Goal: Information Seeking & Learning: Learn about a topic

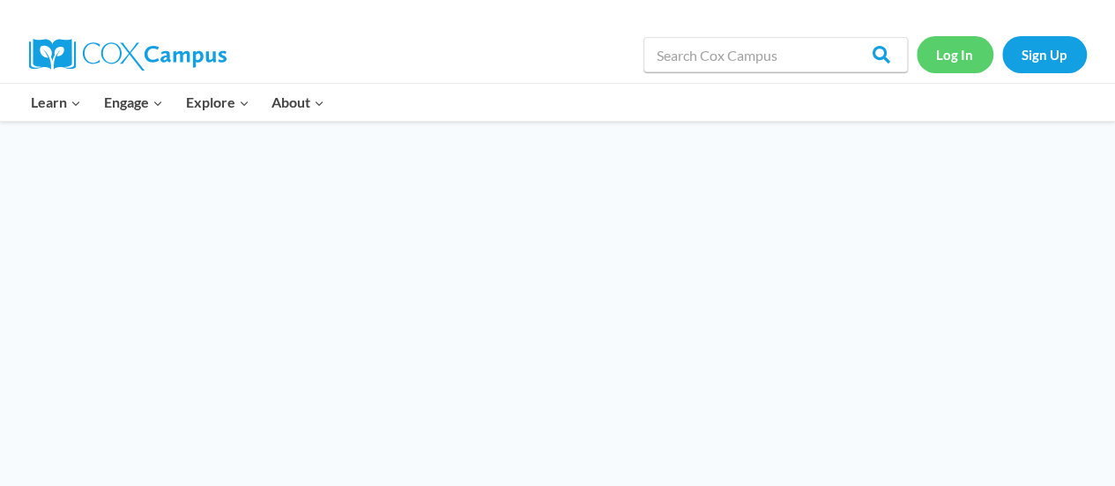
click at [950, 64] on link "Log In" at bounding box center [955, 54] width 77 height 36
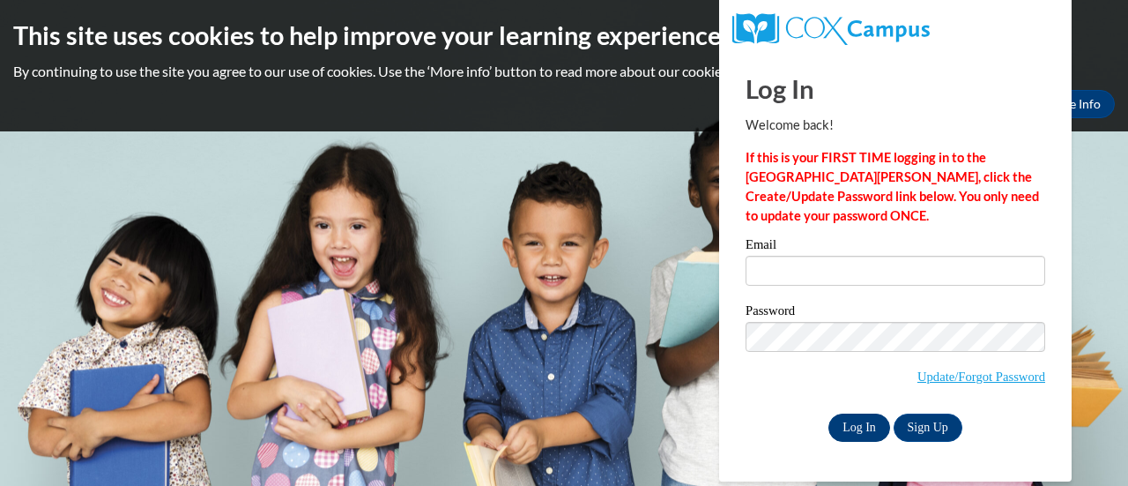
type input "shutchins@kippvisionprimary.org"
click at [858, 422] on input "Log In" at bounding box center [860, 427] width 62 height 28
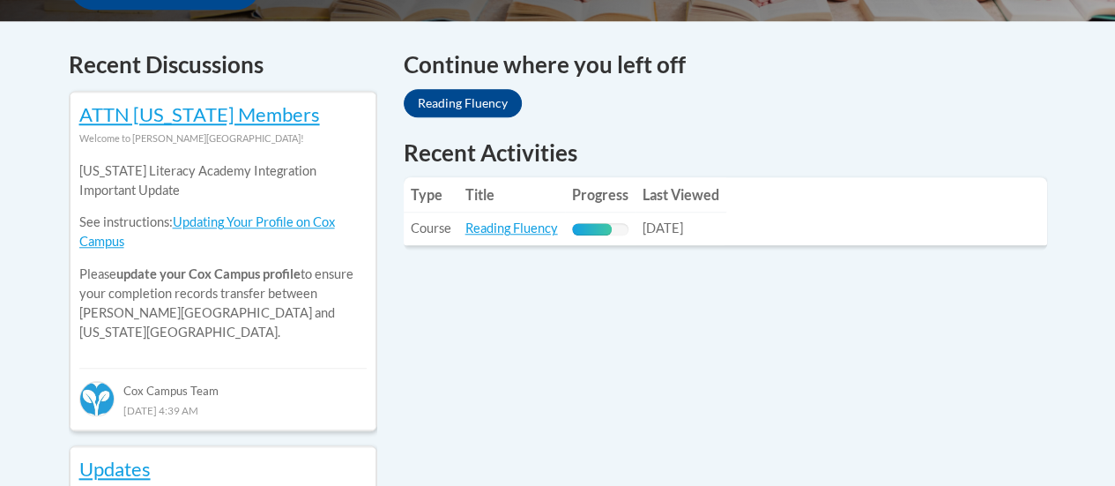
scroll to position [720, 0]
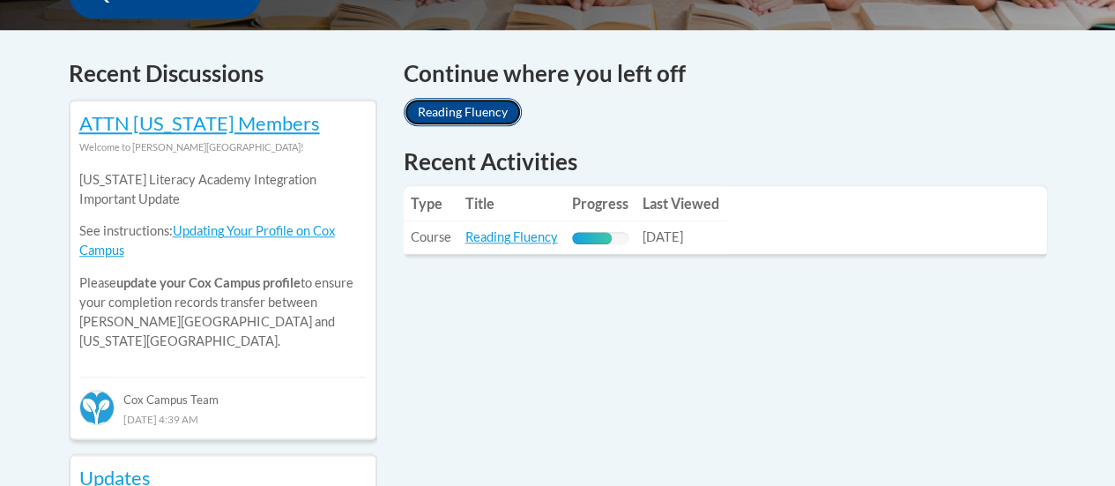
click at [465, 115] on link "Reading Fluency" at bounding box center [463, 112] width 118 height 28
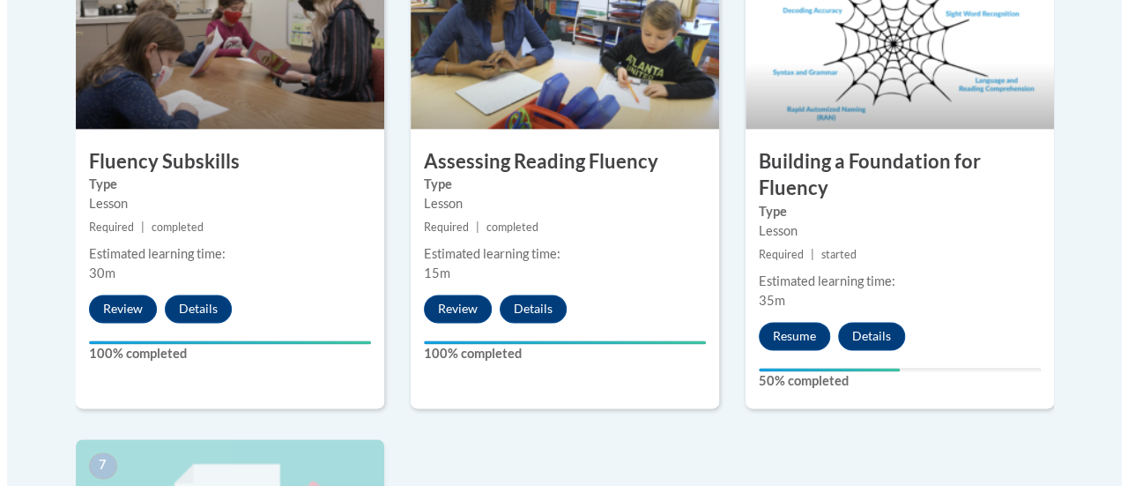
scroll to position [1135, 0]
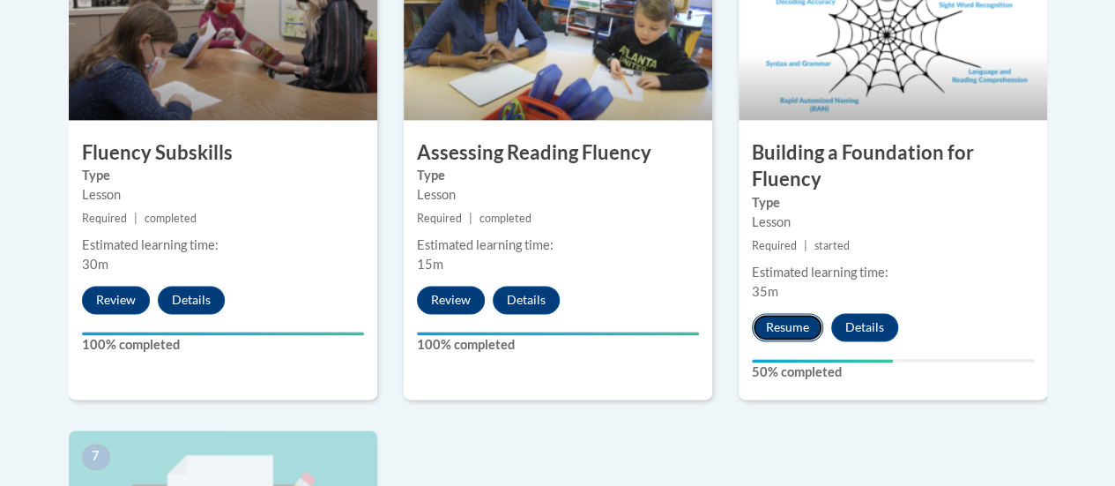
click at [787, 326] on button "Resume" at bounding box center [787, 327] width 71 height 28
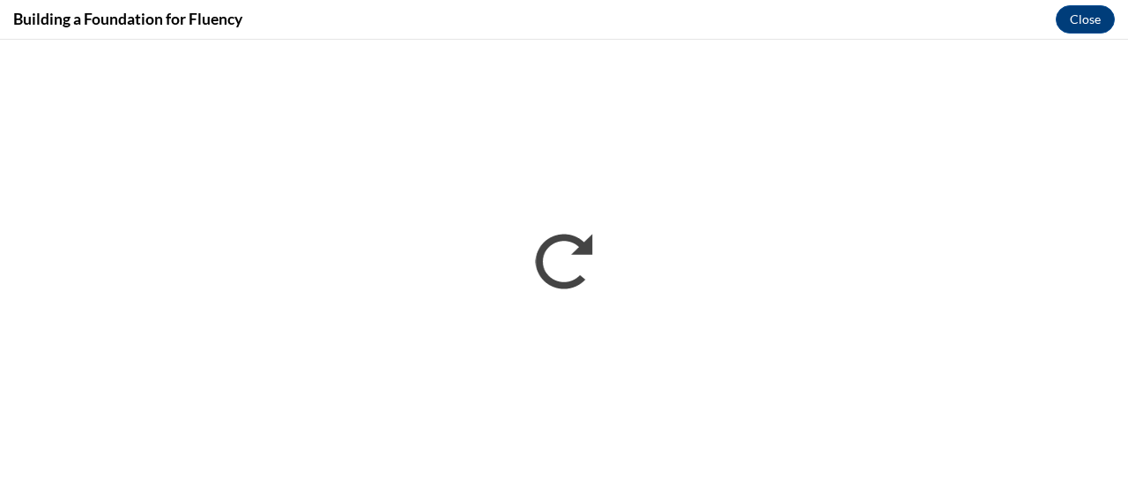
scroll to position [0, 0]
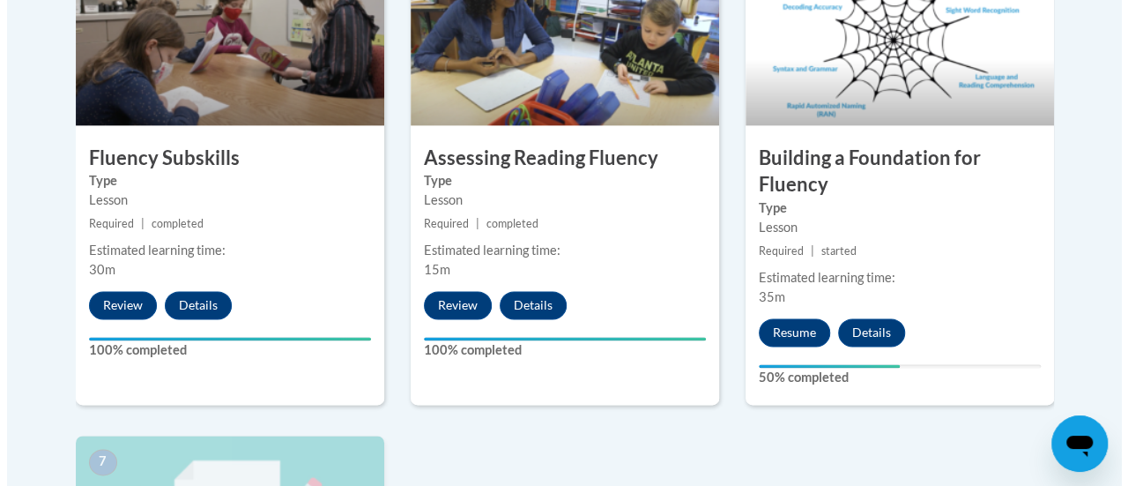
scroll to position [1166, 0]
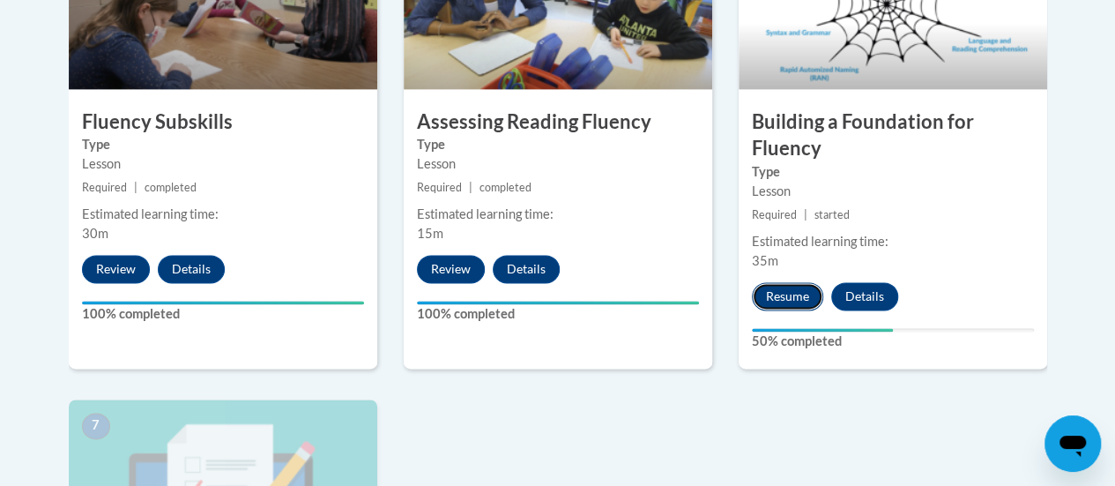
click at [776, 288] on button "Resume" at bounding box center [787, 296] width 71 height 28
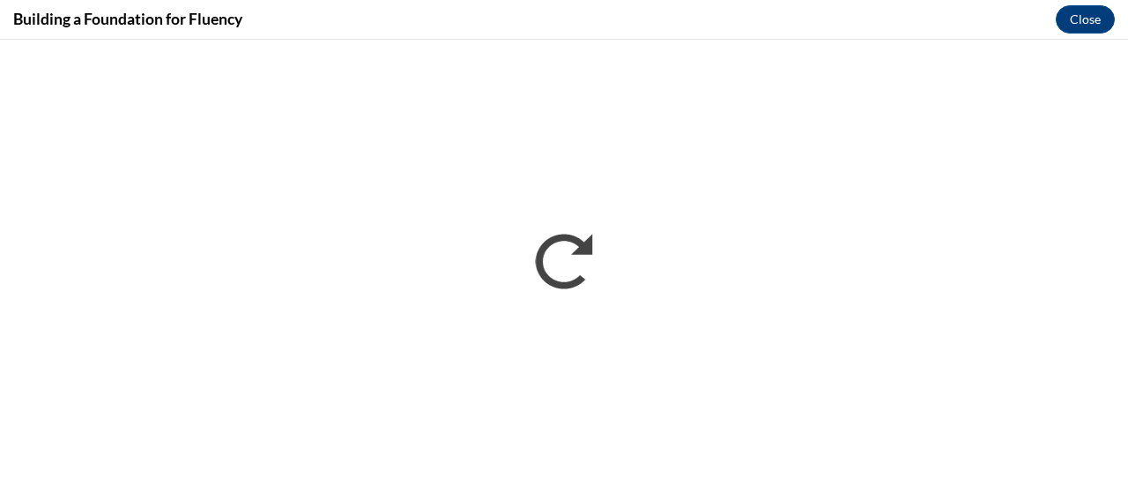
scroll to position [0, 0]
